Goal: Navigation & Orientation: Find specific page/section

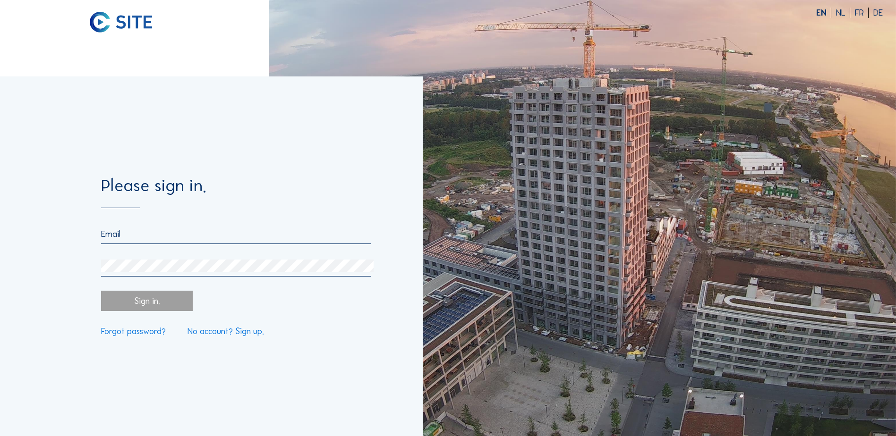
type input "[EMAIL_ADDRESS][DOMAIN_NAME]"
click at [77, 148] on div "Please sign in. [EMAIL_ADDRESS][DOMAIN_NAME] Sign in. Forgot password? No accou…" at bounding box center [211, 256] width 423 height 360
click at [144, 305] on div "Sign in." at bounding box center [146, 301] width 91 height 20
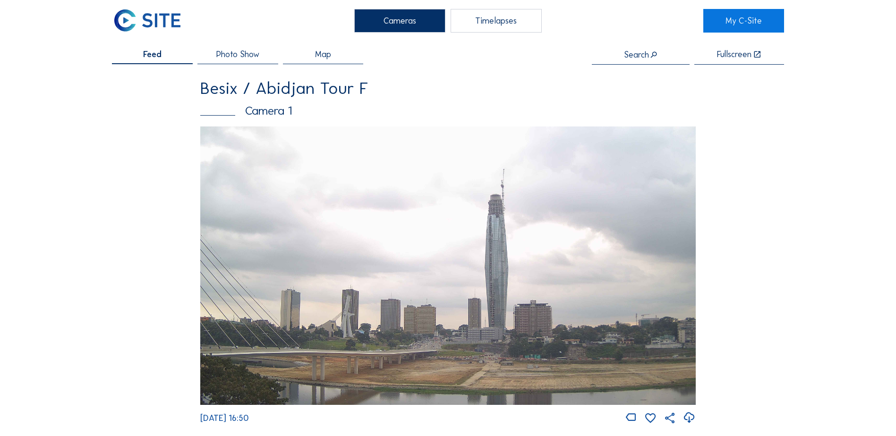
scroll to position [13, 0]
